Goal: Task Accomplishment & Management: Manage account settings

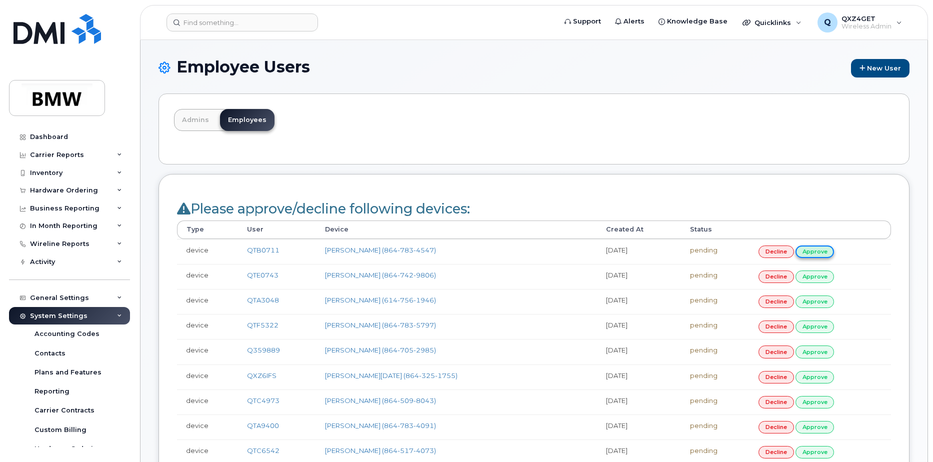
click at [818, 252] on link "approve" at bounding box center [815, 252] width 39 height 13
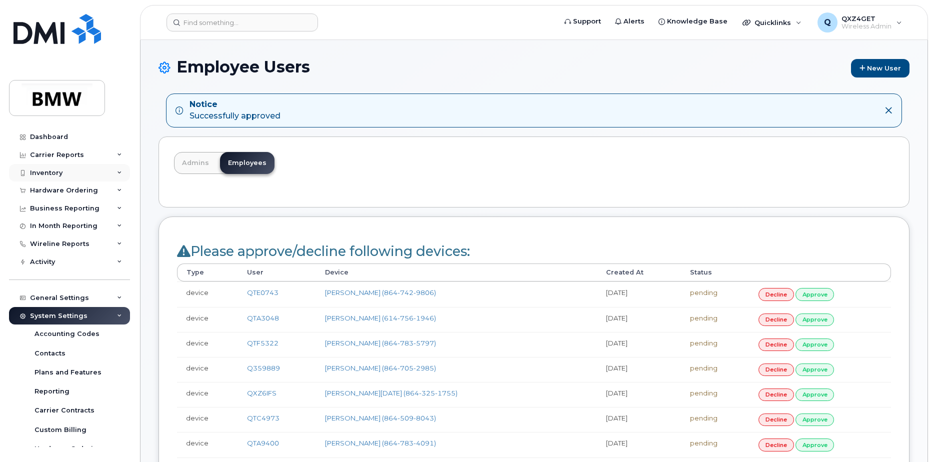
click at [47, 172] on div "Inventory" at bounding box center [46, 173] width 33 height 8
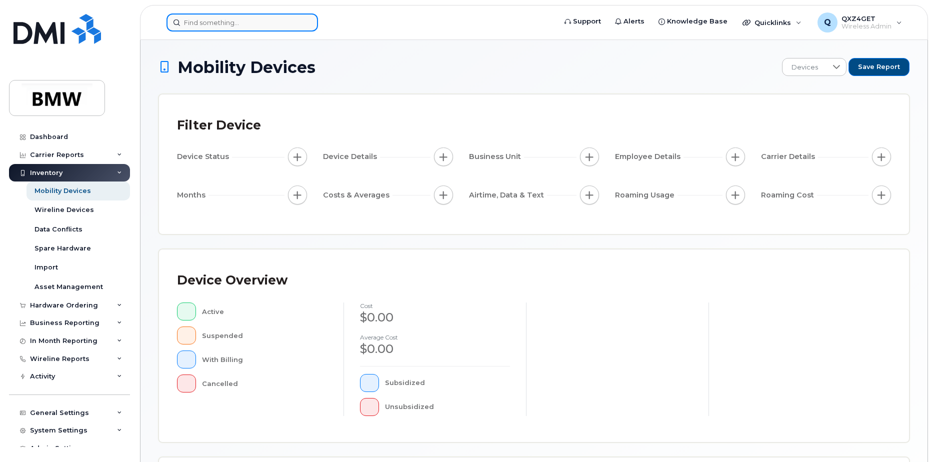
click at [202, 26] on input at bounding box center [243, 23] width 152 height 18
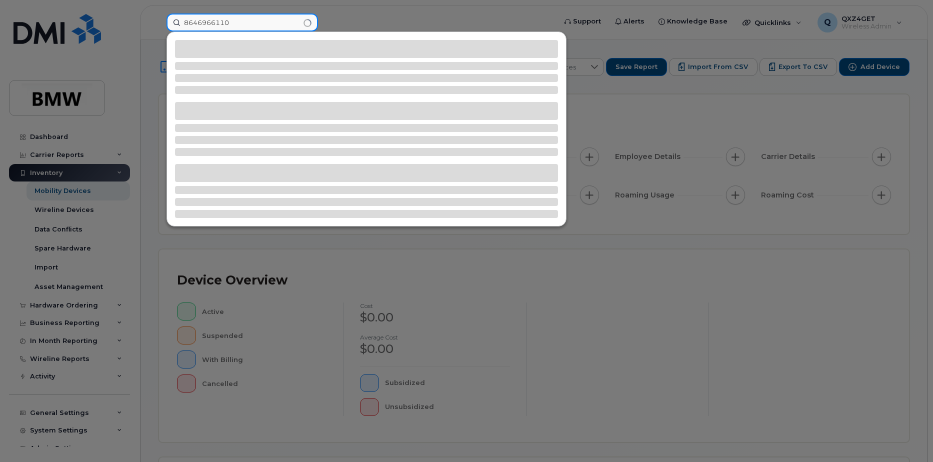
type input "8646966110"
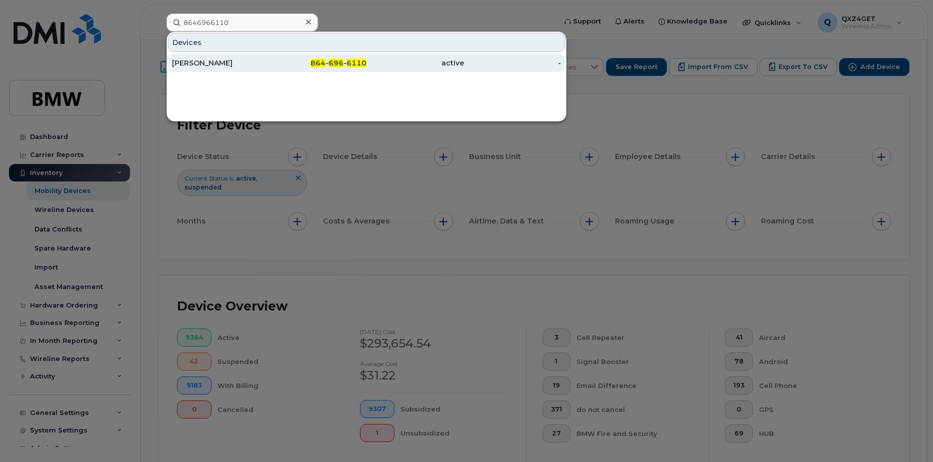
click at [232, 70] on div "[PERSON_NAME]" at bounding box center [221, 63] width 98 height 18
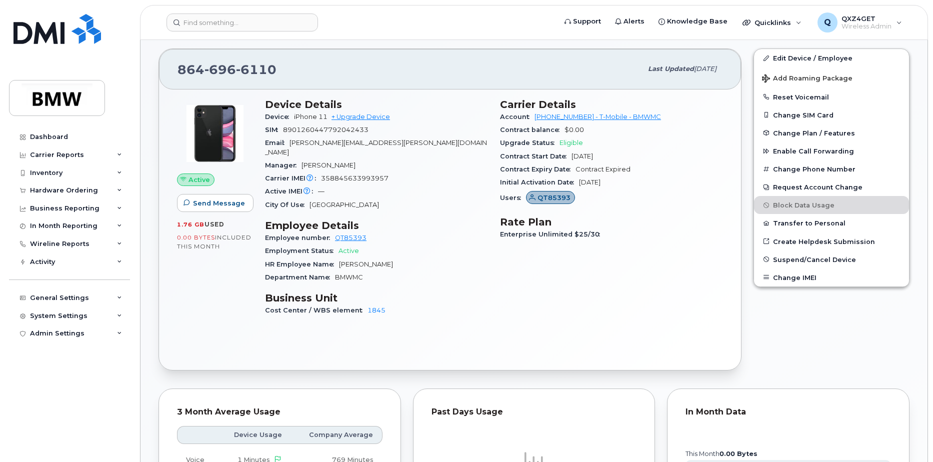
scroll to position [249, 0]
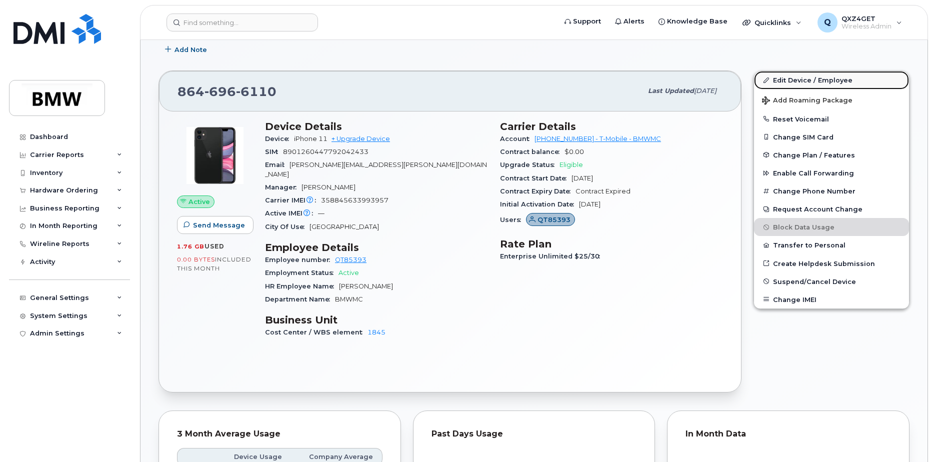
click at [782, 80] on link "Edit Device / Employee" at bounding box center [831, 80] width 155 height 18
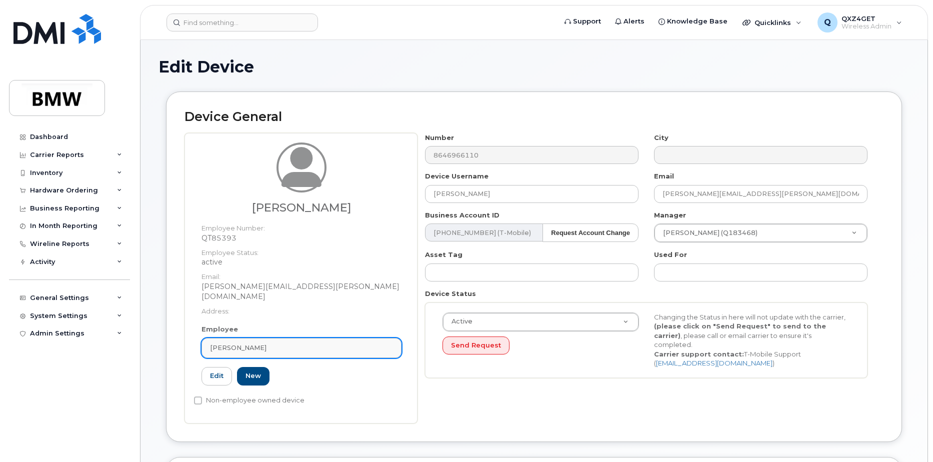
click at [257, 343] on div "[PERSON_NAME]" at bounding box center [301, 348] width 183 height 10
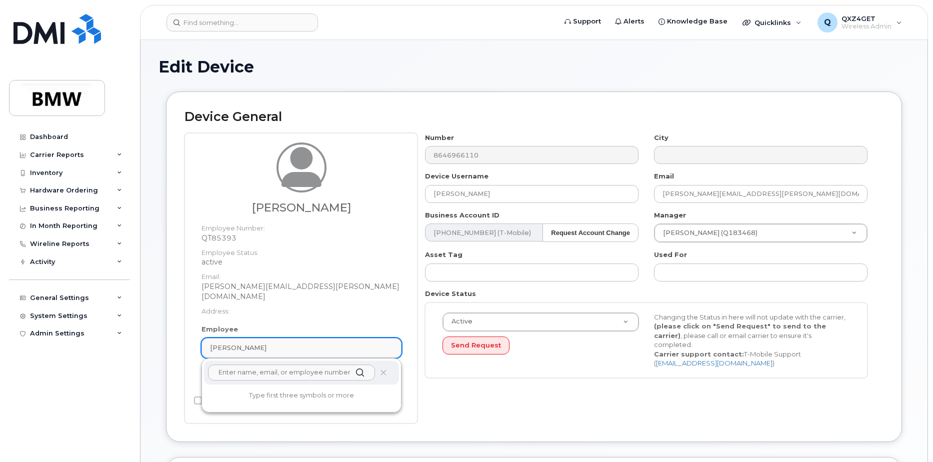
click at [257, 343] on div "[PERSON_NAME]" at bounding box center [301, 348] width 183 height 10
drag, startPoint x: 255, startPoint y: 334, endPoint x: 189, endPoint y: 336, distance: 66.1
click at [189, 336] on div "Will Merrell Employee Number: QT85393 Employee Status: active Email: william.me…" at bounding box center [301, 278] width 233 height 291
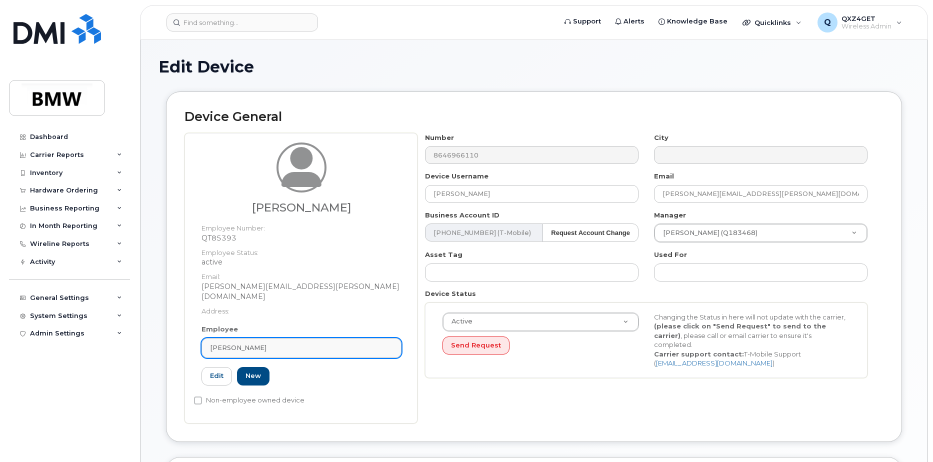
click at [259, 338] on link "[PERSON_NAME]" at bounding box center [302, 348] width 200 height 20
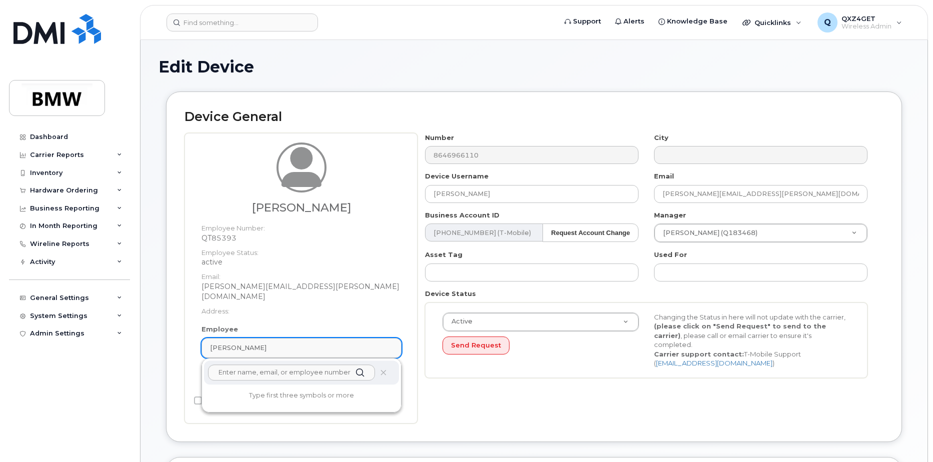
click at [251, 343] on div "[PERSON_NAME]" at bounding box center [301, 348] width 183 height 10
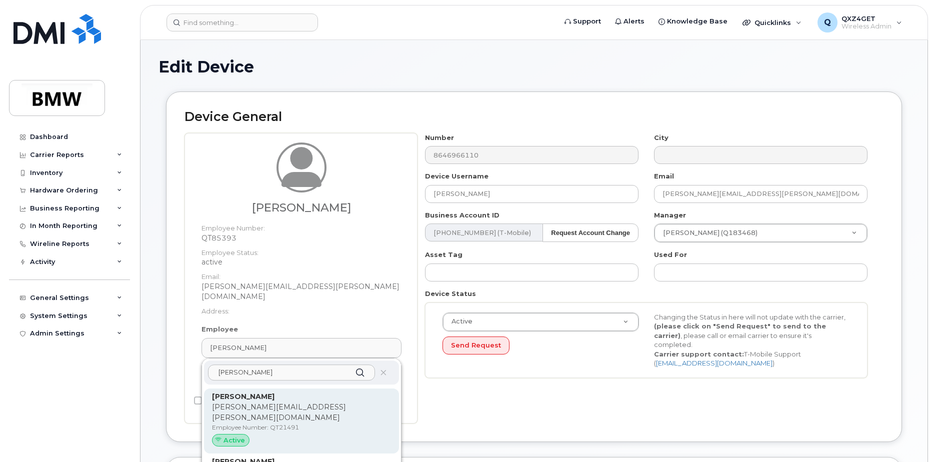
type input "nhan"
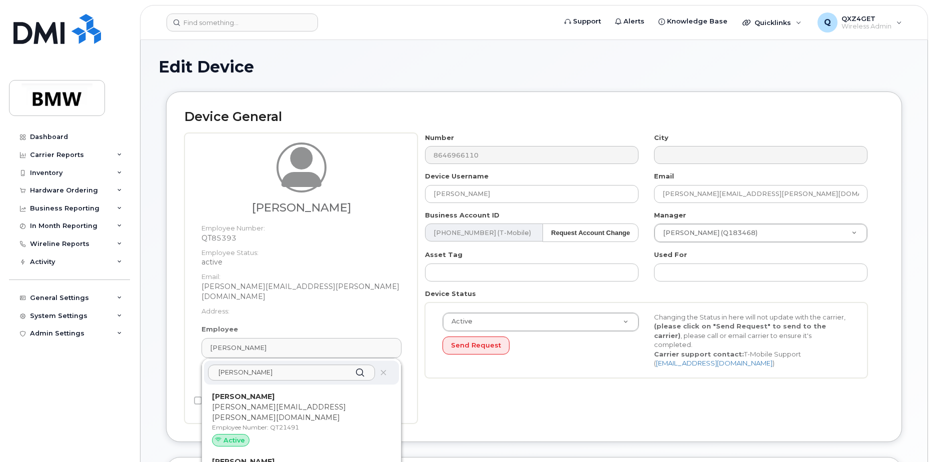
drag, startPoint x: 337, startPoint y: 393, endPoint x: 514, endPoint y: 32, distance: 402.0
click at [337, 402] on p "[PERSON_NAME][EMAIL_ADDRESS][PERSON_NAME][DOMAIN_NAME]" at bounding box center [301, 412] width 179 height 21
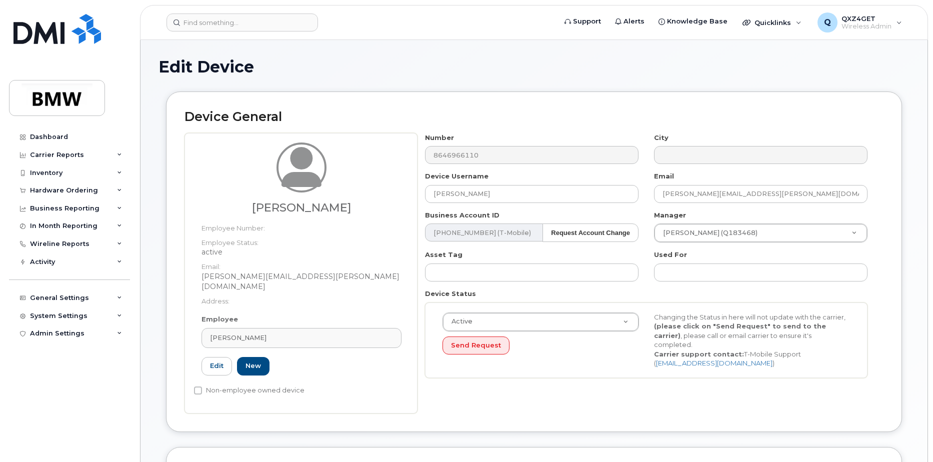
type input "QT21491"
type input "[PERSON_NAME]"
type input "[PERSON_NAME][EMAIL_ADDRESS][PERSON_NAME][DOMAIN_NAME]"
type input "14966756"
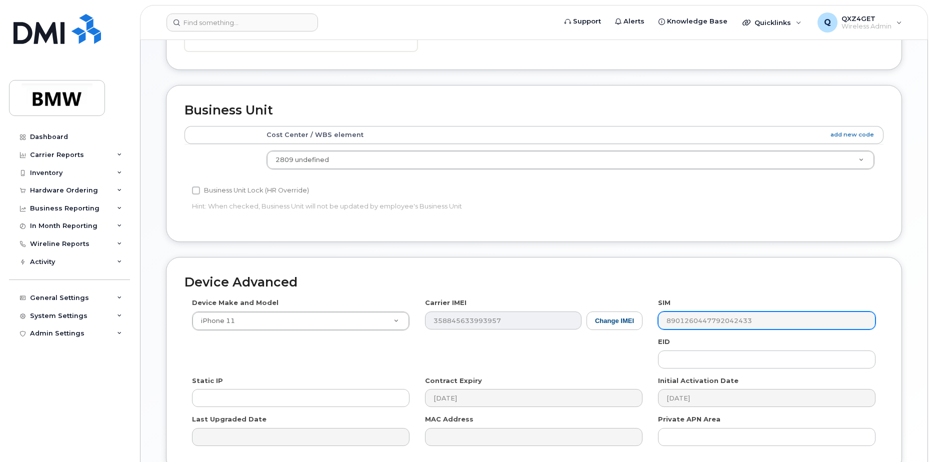
scroll to position [446, 0]
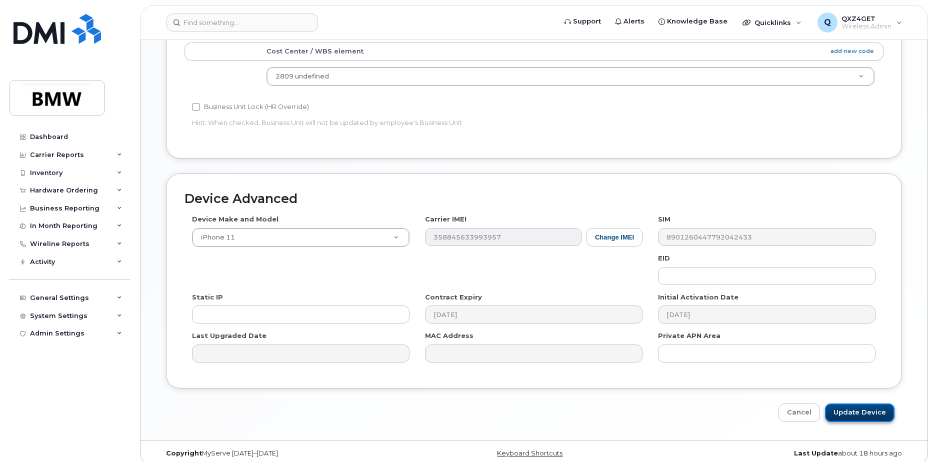
click at [873, 404] on input "Update Device" at bounding box center [860, 413] width 70 height 19
type input "Saving..."
